Goal: Information Seeking & Learning: Learn about a topic

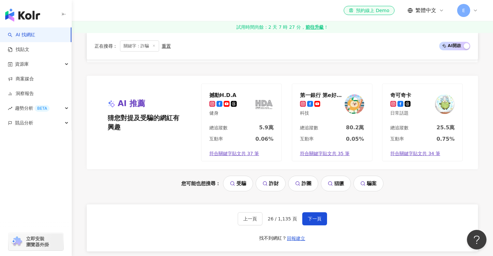
scroll to position [1375, 0]
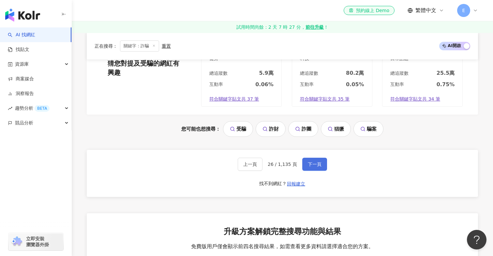
click at [315, 166] on span "下一頁" at bounding box center [315, 163] width 14 height 5
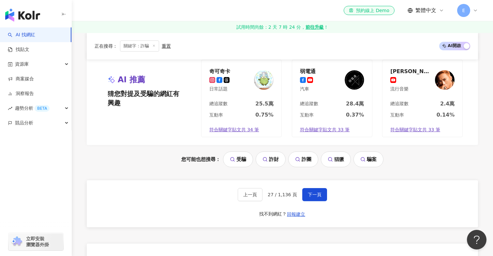
scroll to position [1418, 0]
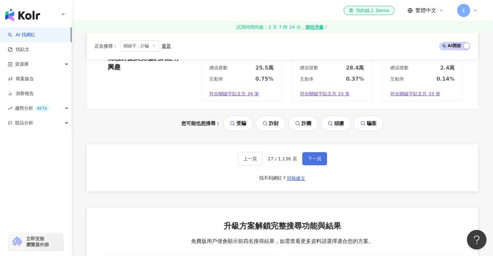
click at [310, 157] on span "下一頁" at bounding box center [315, 158] width 14 height 5
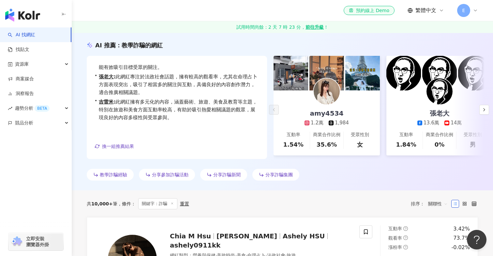
scroll to position [161, 0]
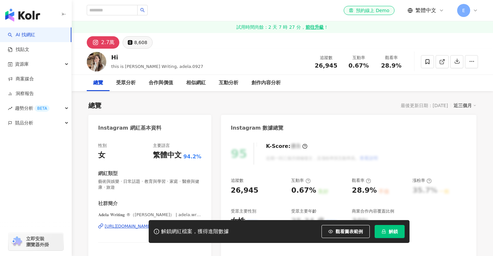
click at [136, 38] on div "8,608" at bounding box center [140, 42] width 13 height 9
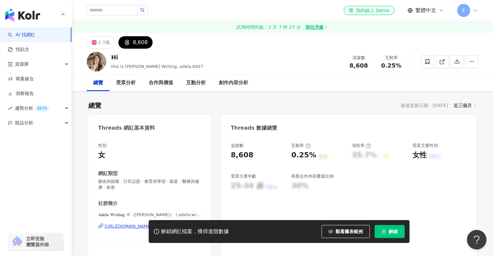
scroll to position [101, 0]
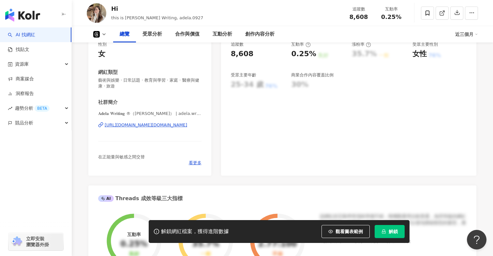
click at [138, 125] on div "https://www.threads.com/@adela.writing" at bounding box center [146, 125] width 82 height 6
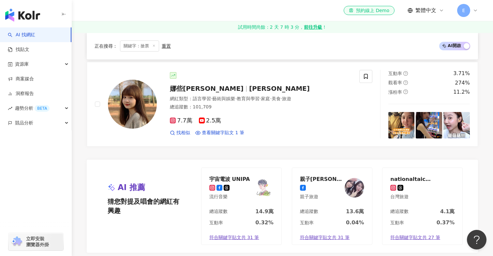
scroll to position [1221, 0]
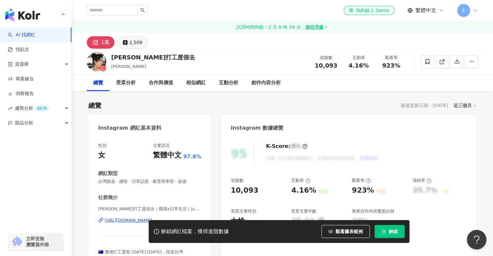
click at [134, 48] on button "2,509" at bounding box center [133, 42] width 30 height 12
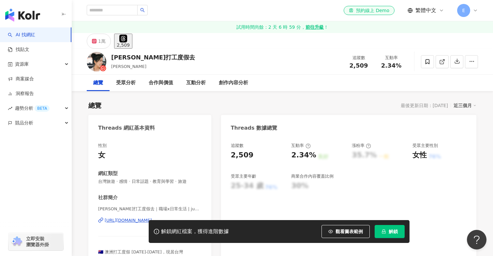
scroll to position [13, 0]
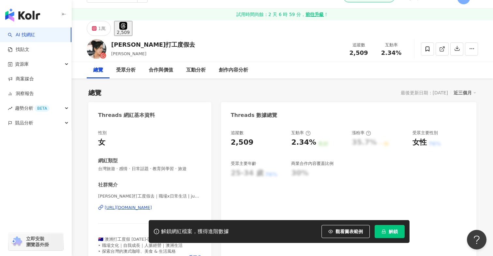
click at [139, 142] on div "性別 女 網紅類型 台灣旅遊 · 感情 · 日常話題 · 教育與學習 · 旅遊 社群簡介 Judy 澳洲打工度假去｜職場x日常生活 | judys_judy …" at bounding box center [149, 195] width 103 height 130
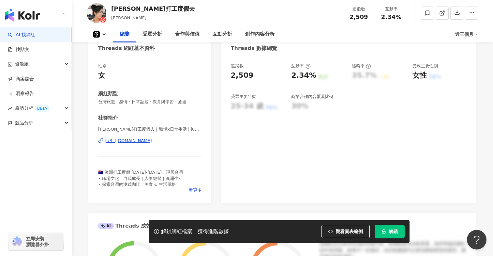
click at [141, 140] on div "https://www.threads.com/@judys_judy" at bounding box center [128, 141] width 47 height 6
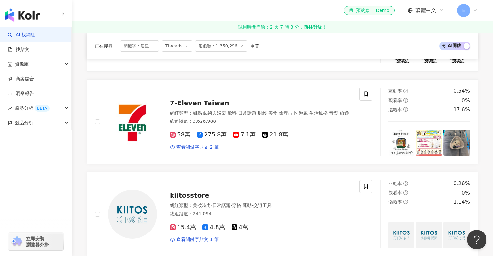
scroll to position [1103, 0]
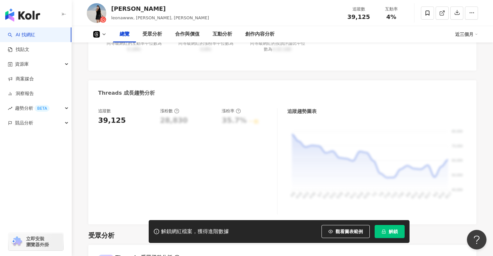
scroll to position [526, 0]
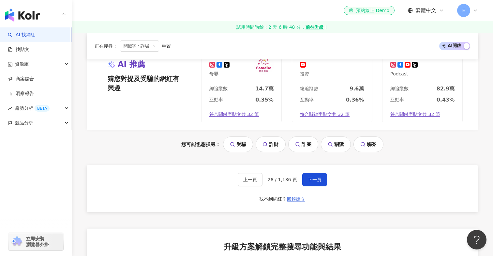
scroll to position [1460, 0]
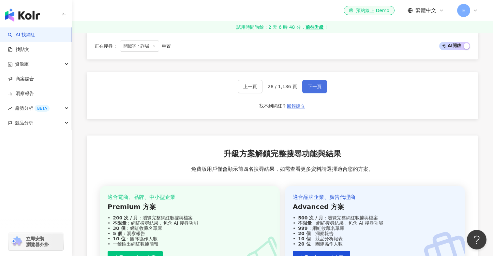
click at [308, 84] on span "下一頁" at bounding box center [315, 86] width 14 height 5
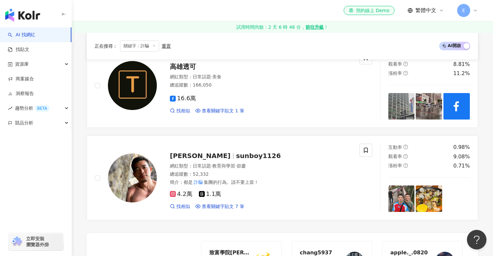
scroll to position [1364, 0]
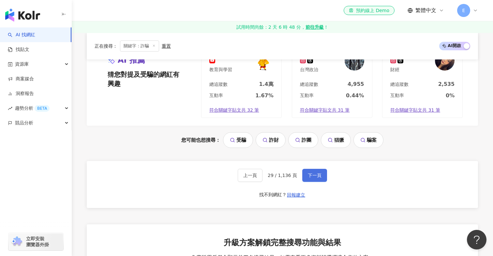
click at [304, 172] on button "下一頁" at bounding box center [314, 175] width 25 height 13
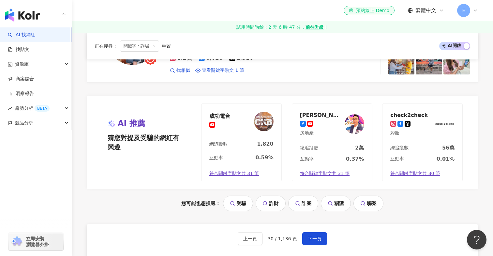
scroll to position [1422, 0]
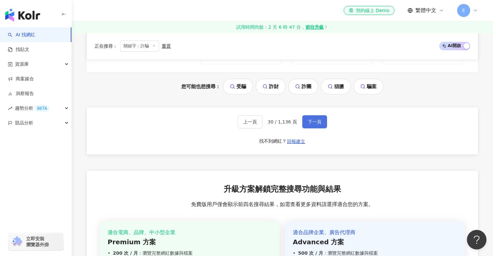
click at [302, 115] on button "下一頁" at bounding box center [314, 121] width 25 height 13
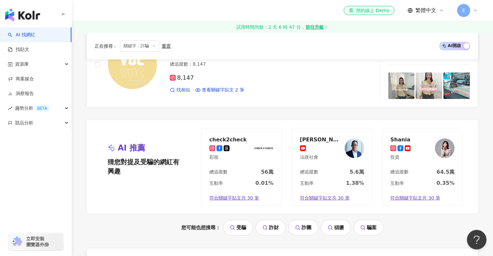
scroll to position [1308, 0]
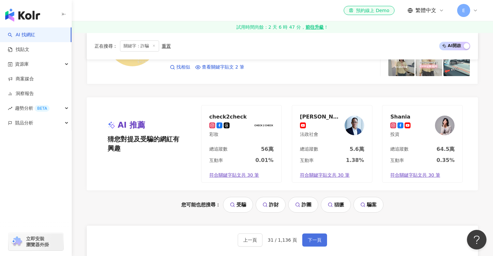
click at [308, 237] on span "下一頁" at bounding box center [315, 239] width 14 height 5
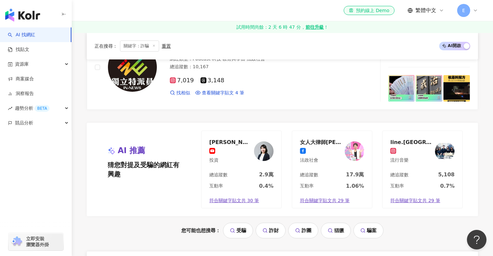
scroll to position [1290, 0]
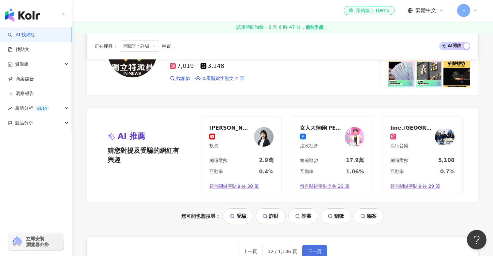
click at [311, 246] on button "下一頁" at bounding box center [314, 250] width 25 height 13
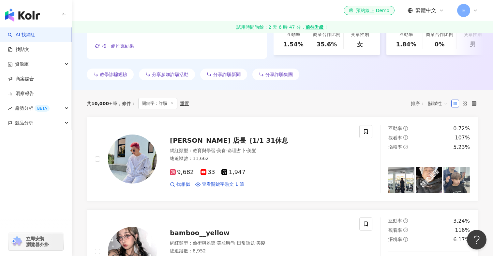
scroll to position [203, 0]
